Goal: Browse casually

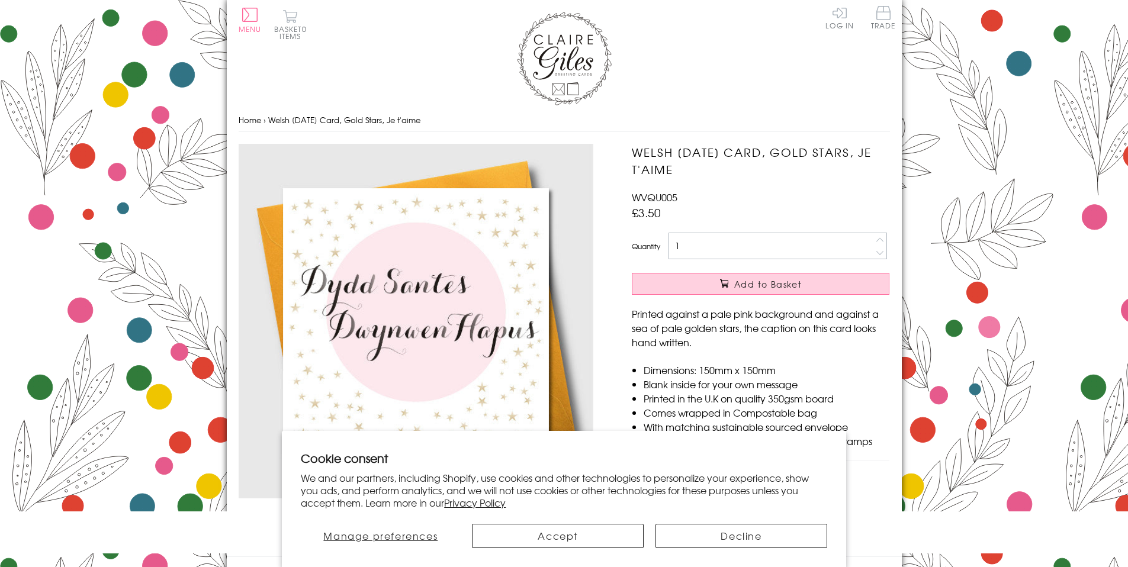
scroll to position [552, 0]
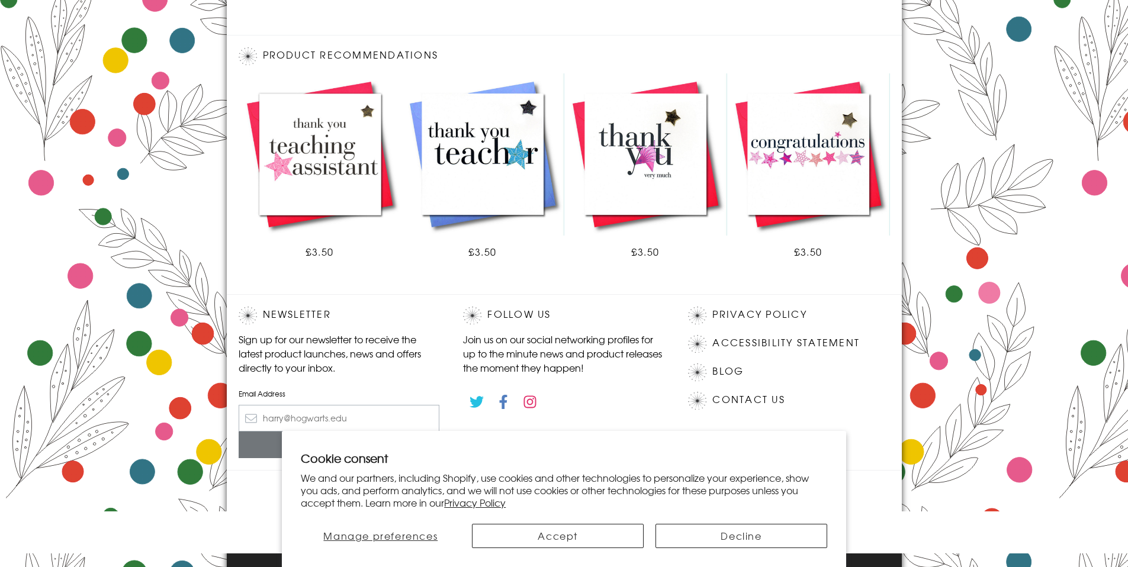
scroll to position [598, 0]
